Goal: Check status: Check status

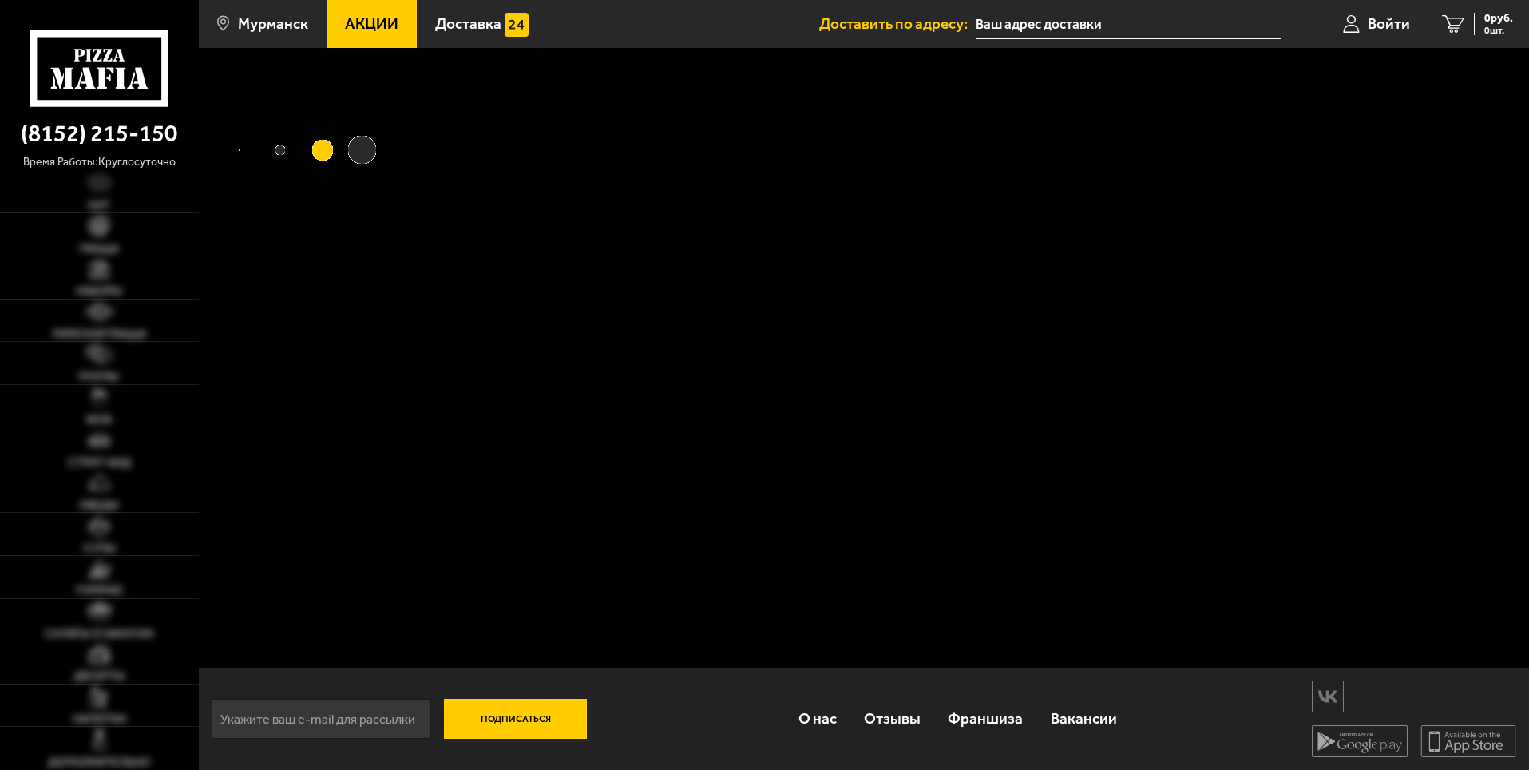
type input "[STREET_ADDRESS]"
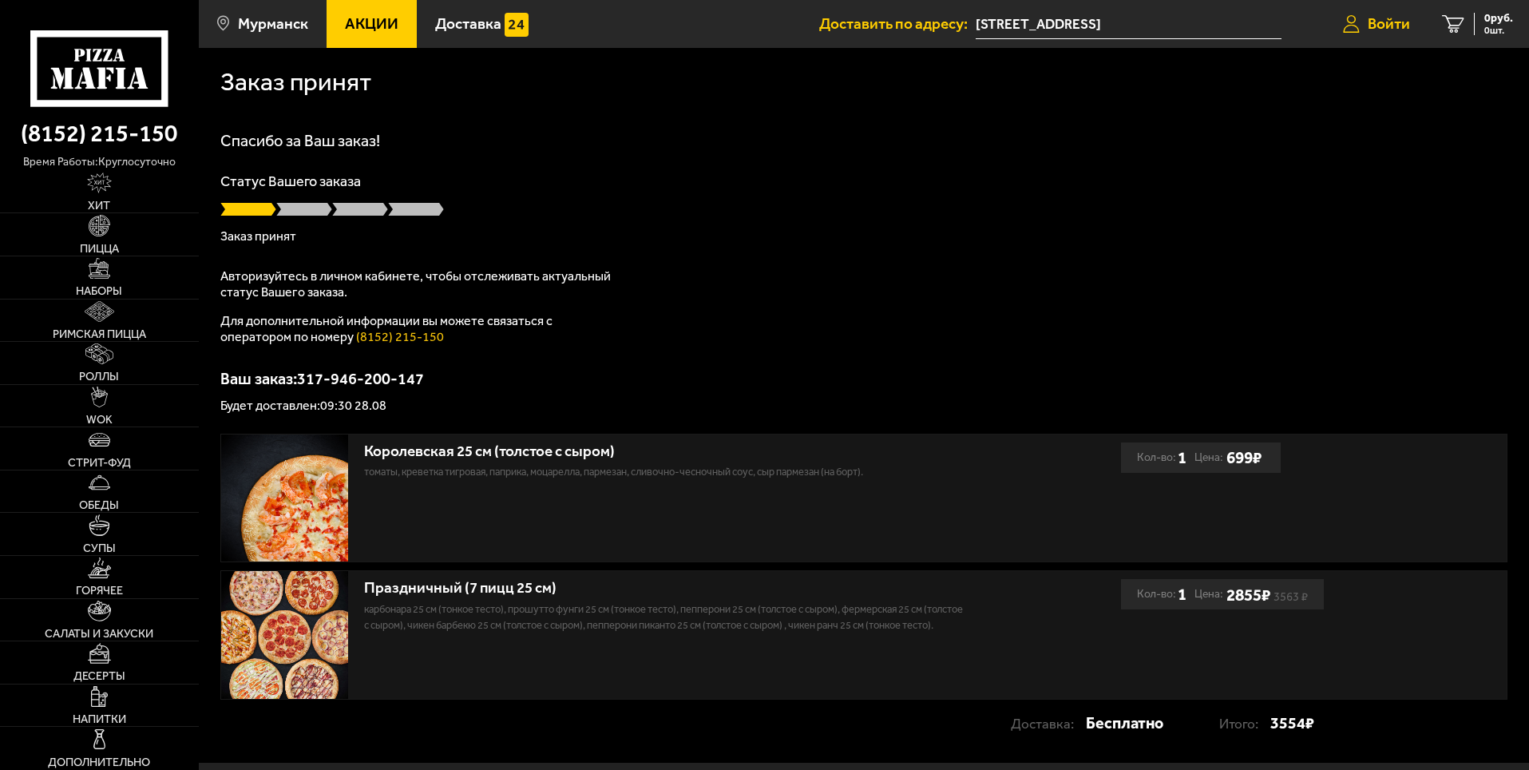
drag, startPoint x: 1385, startPoint y: 23, endPoint x: 1373, endPoint y: 41, distance: 21.3
click at [1384, 22] on span "Войти" at bounding box center [1389, 23] width 42 height 15
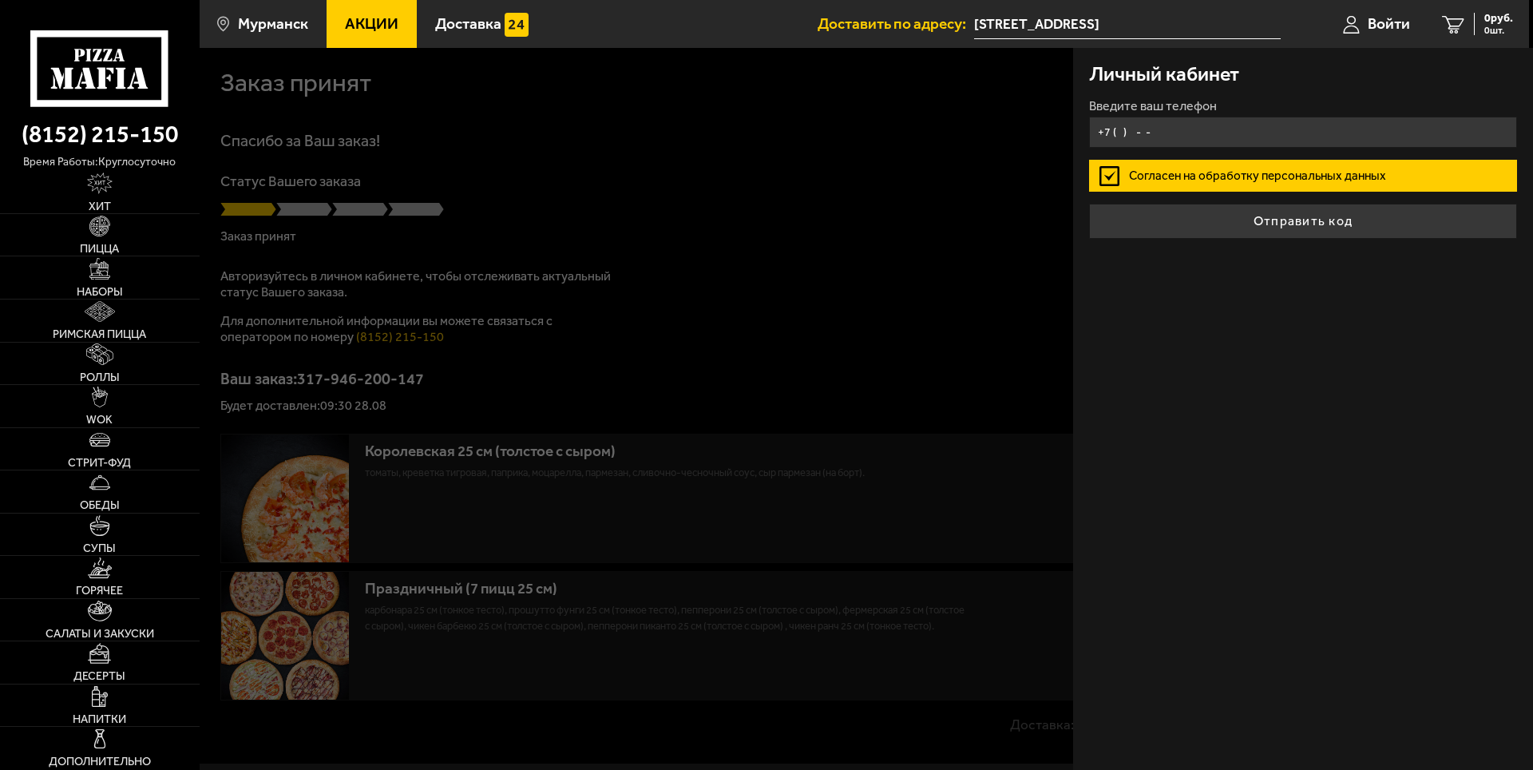
click at [1231, 130] on input "+7 ( ) - -" at bounding box center [1303, 132] width 428 height 31
type input "+7 ( ) - -"
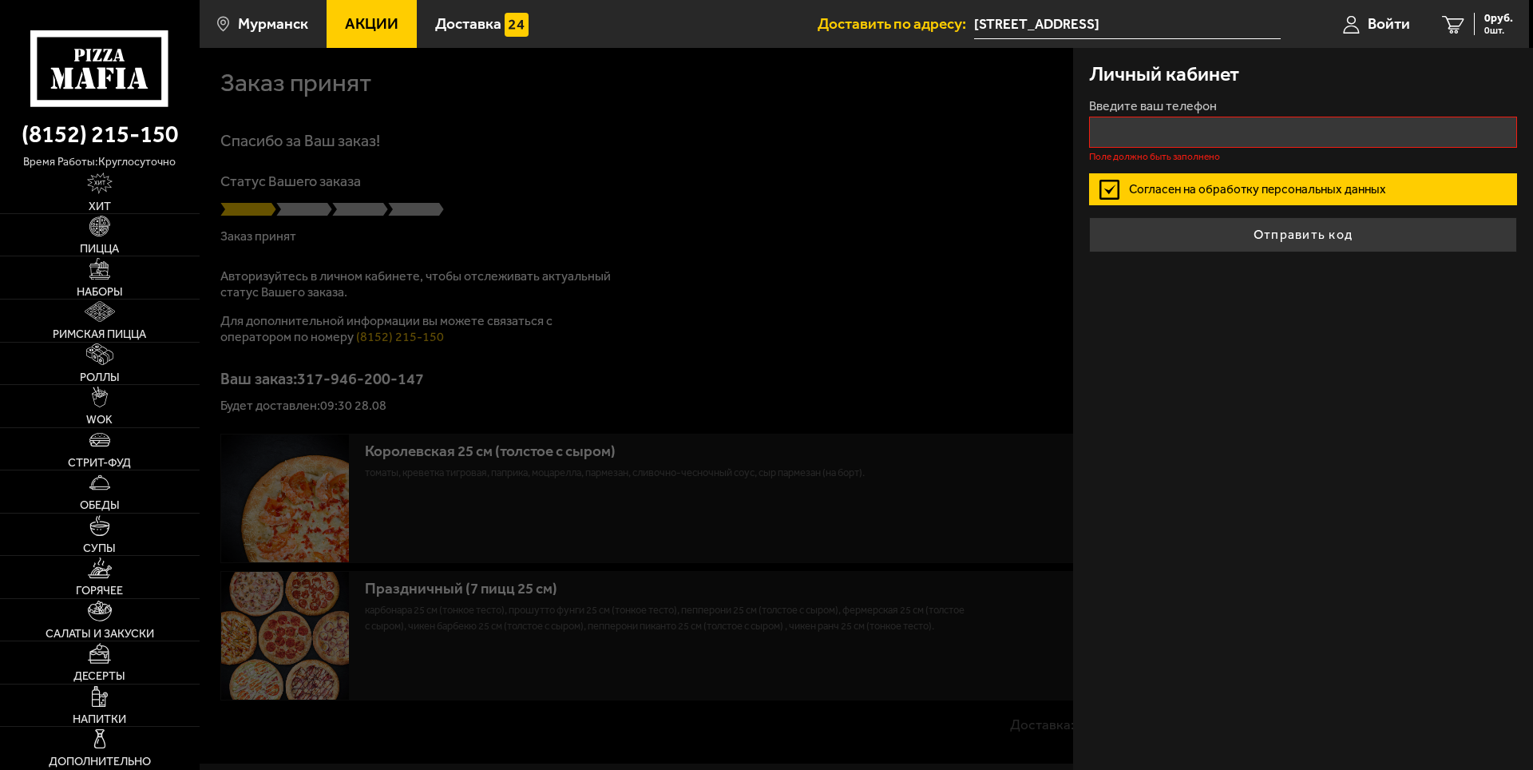
click at [1261, 148] on form "Введите ваш телефон Поле должно быть заполнено Согласен на обработку персональн…" at bounding box center [1303, 176] width 428 height 153
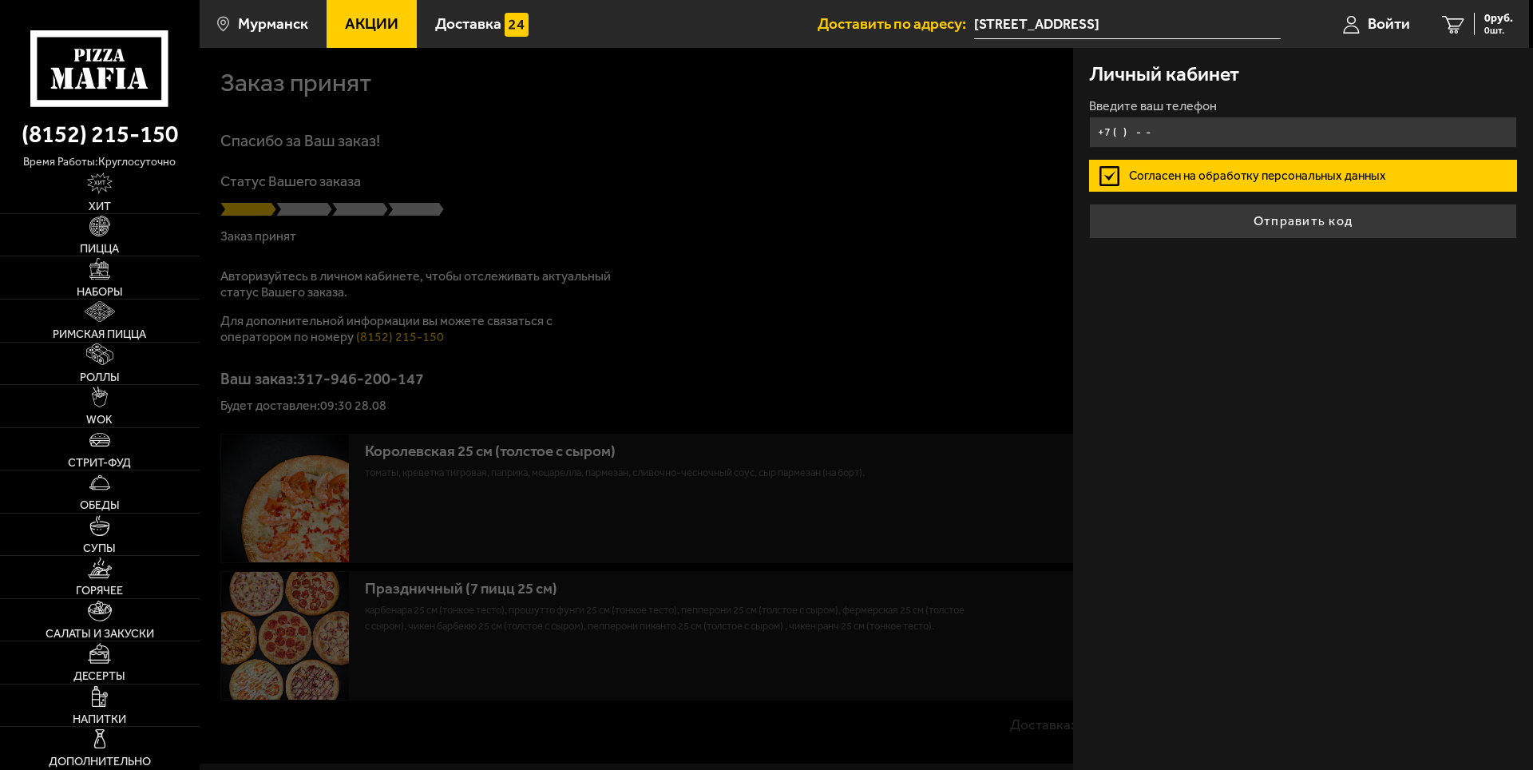
click at [1250, 129] on input "+7 ( ) - -" at bounding box center [1303, 132] width 428 height 31
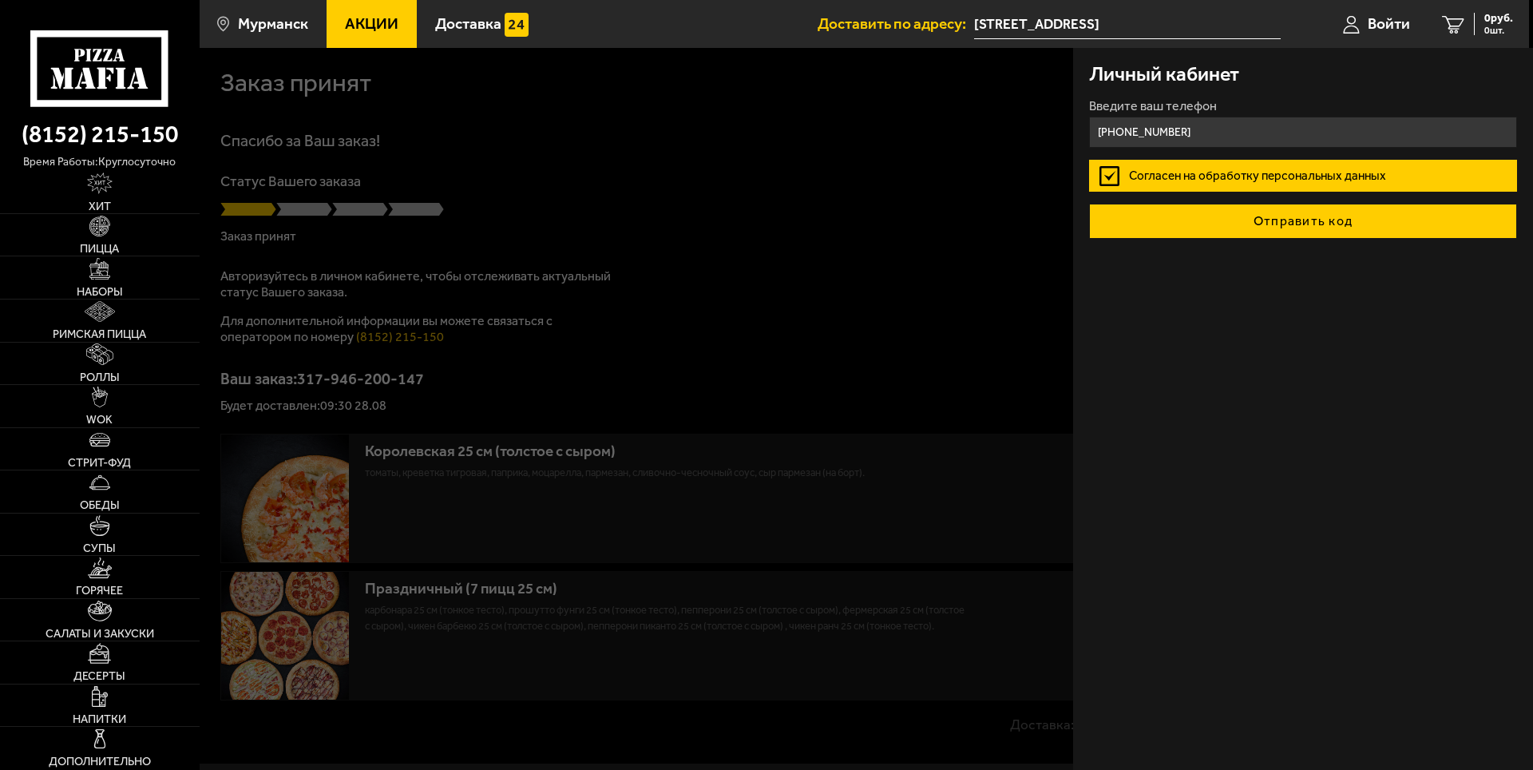
type input "[PHONE_NUMBER]"
click at [1231, 216] on button "Отправить код" at bounding box center [1303, 221] width 428 height 35
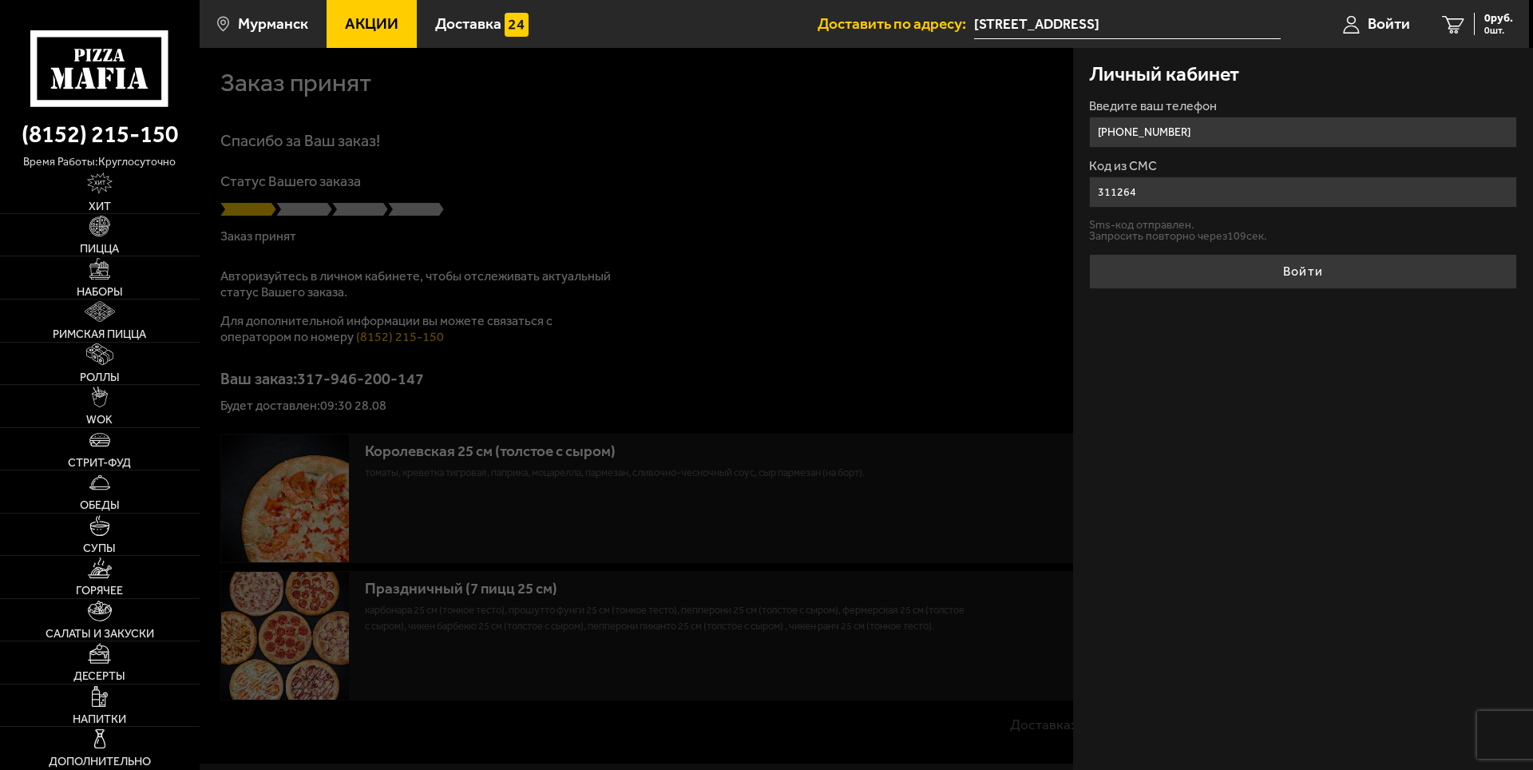
type input "311264"
click at [1089, 254] on button "Войти" at bounding box center [1303, 271] width 428 height 35
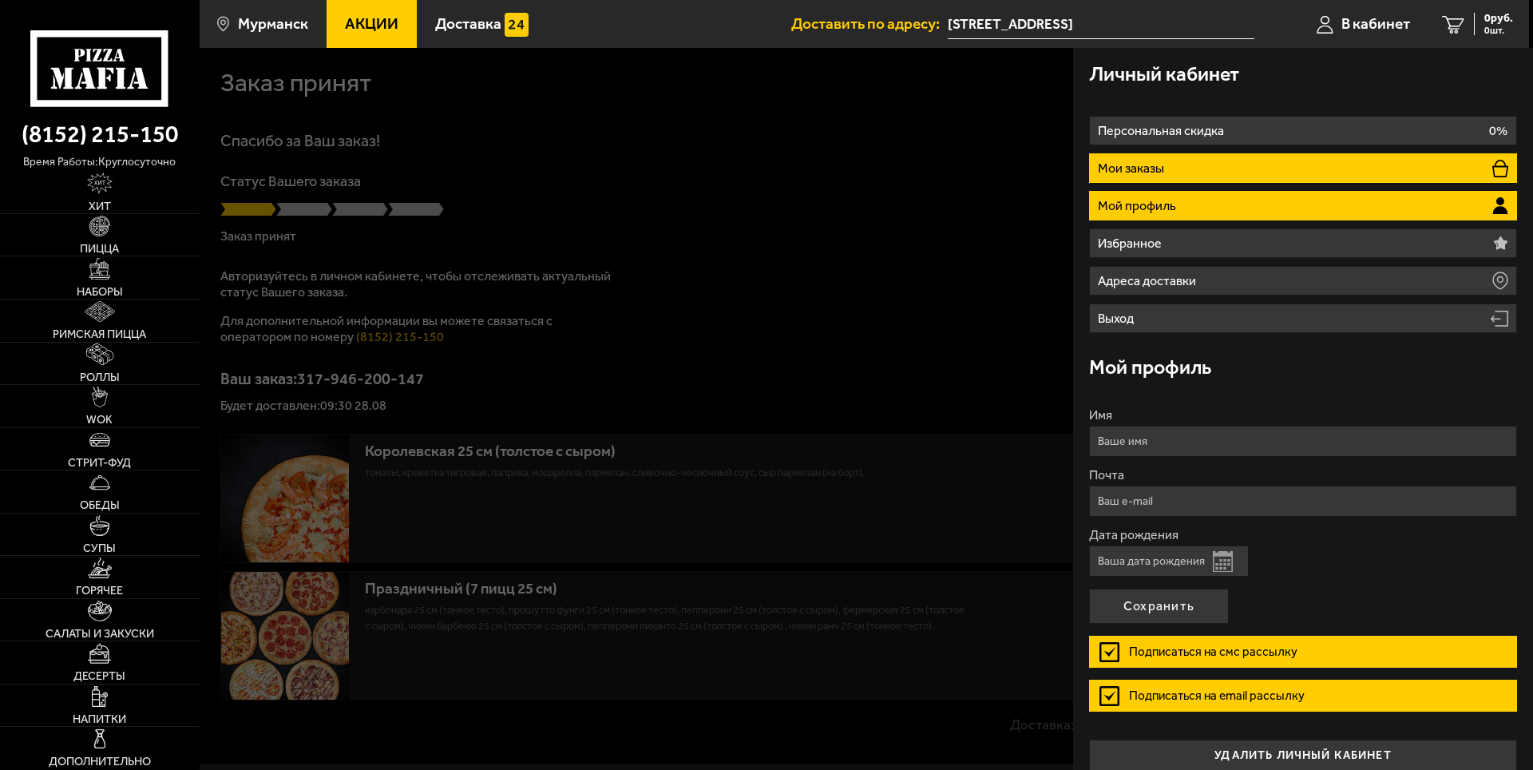
click at [1229, 164] on li "Мои заказы" at bounding box center [1303, 168] width 428 height 30
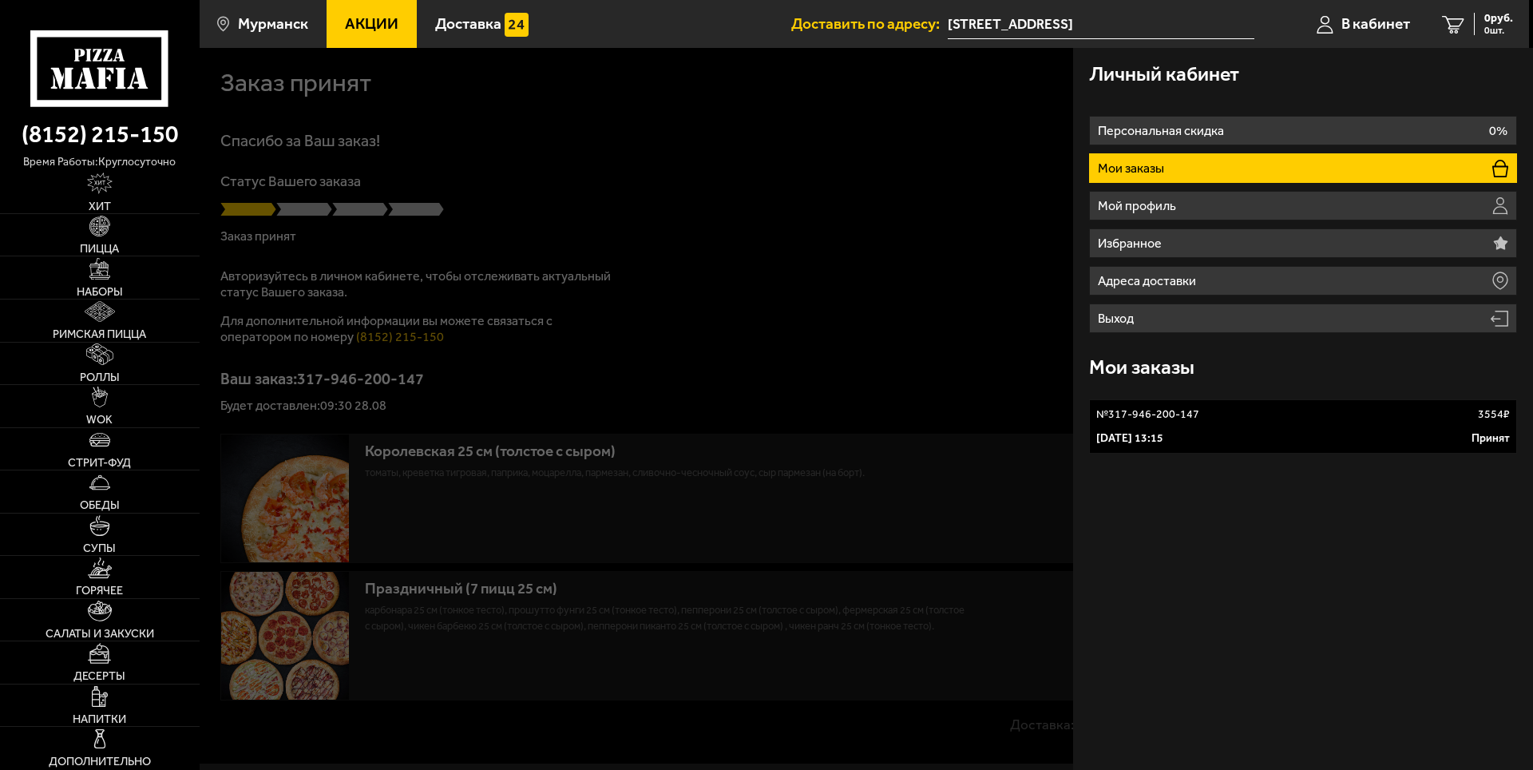
click at [1269, 438] on div "[DATE] 13:15 Принят" at bounding box center [1304, 438] width 414 height 16
